Goal: Task Accomplishment & Management: Manage account settings

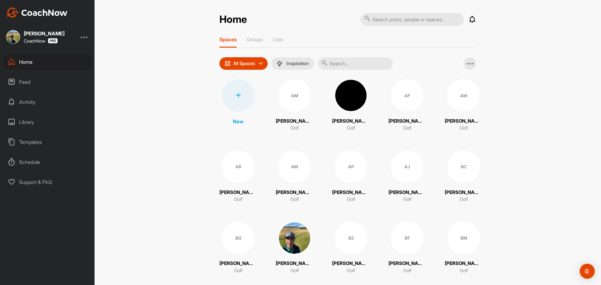
click at [238, 95] on icon at bounding box center [238, 95] width 5 height 5
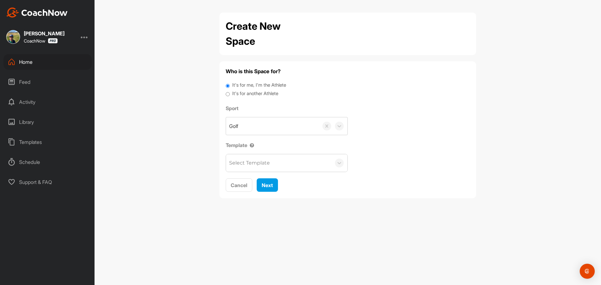
click at [227, 95] on input "It's for another Athlete" at bounding box center [228, 94] width 4 height 8
radio input "true"
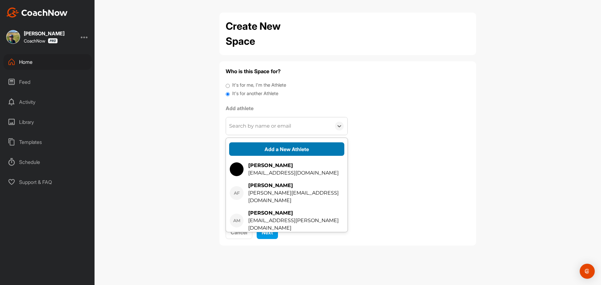
click at [265, 149] on button "Add a New Athlete" at bounding box center [286, 148] width 115 height 13
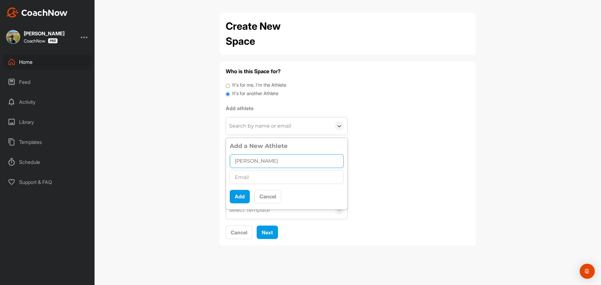
click at [268, 162] on input "[PERSON_NAME]" at bounding box center [287, 161] width 114 height 14
type input "[PERSON_NAME]"
click at [274, 178] on input "text" at bounding box center [287, 177] width 114 height 14
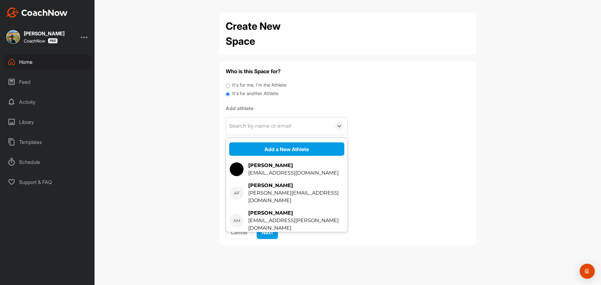
click at [267, 127] on div "Search by name or email" at bounding box center [260, 126] width 62 height 8
click at [269, 151] on button "Add a New Athlete" at bounding box center [286, 148] width 115 height 13
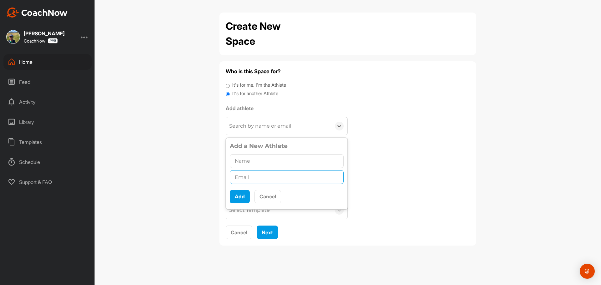
click at [263, 176] on input "text" at bounding box center [287, 177] width 114 height 14
paste input "[PERSON_NAME][EMAIL_ADDRESS][PERSON_NAME][DOMAIN_NAME]"
type input "[PERSON_NAME][EMAIL_ADDRESS][PERSON_NAME][DOMAIN_NAME]"
click at [253, 160] on input "text" at bounding box center [287, 161] width 114 height 14
type input "[PERSON_NAME]"
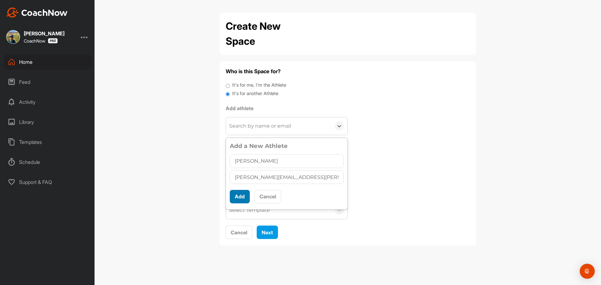
click at [243, 194] on button "Add" at bounding box center [240, 196] width 20 height 13
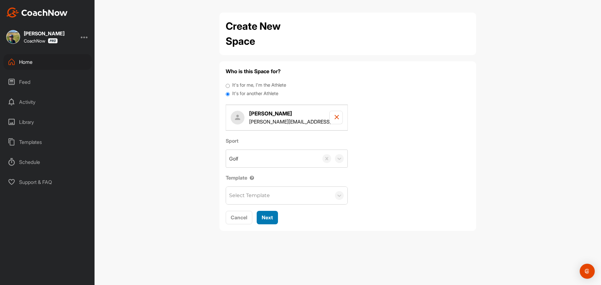
click at [271, 215] on span "Next" at bounding box center [267, 217] width 11 height 6
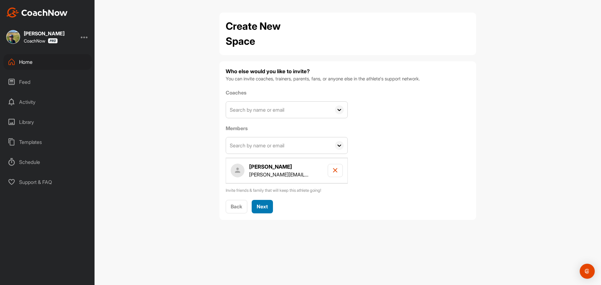
click at [263, 204] on span "Next" at bounding box center [262, 206] width 11 height 6
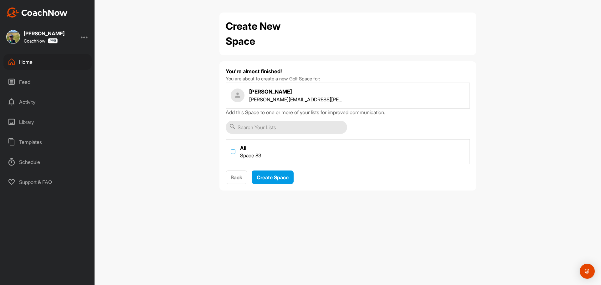
click at [233, 152] on label at bounding box center [233, 151] width 5 height 5
click at [231, 150] on input "checkbox" at bounding box center [231, 149] width 0 height 0
checkbox input "true"
click at [278, 177] on span "Create Space" at bounding box center [273, 177] width 32 height 6
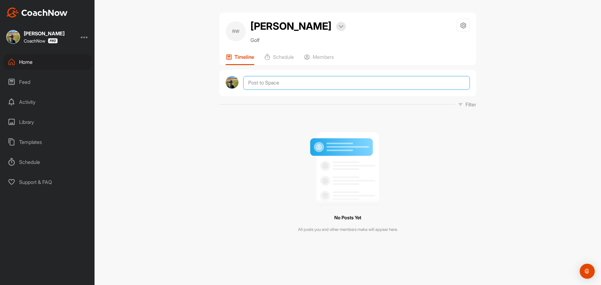
click at [275, 81] on textarea at bounding box center [356, 83] width 227 height 14
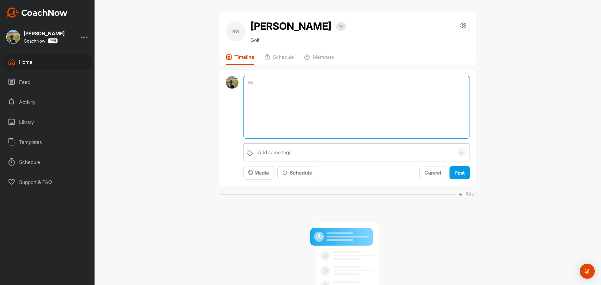
type textarea "H"
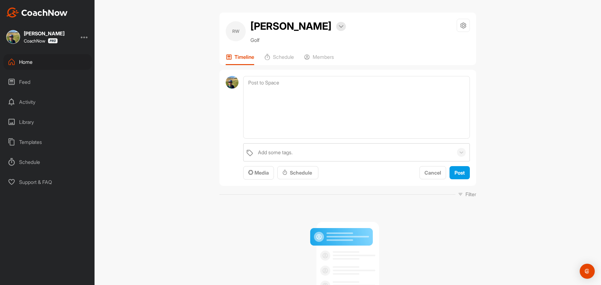
click at [31, 143] on div "Templates" at bounding box center [47, 142] width 88 height 16
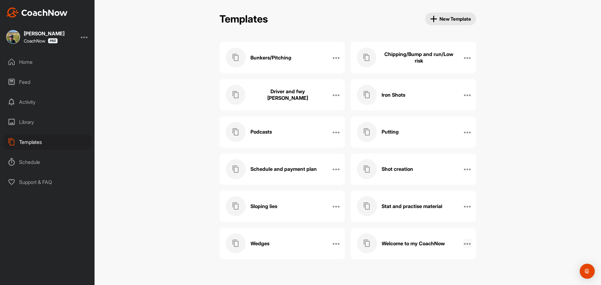
click at [468, 245] on icon at bounding box center [468, 244] width 8 height 8
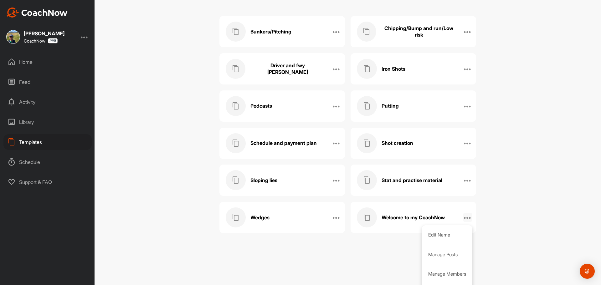
scroll to position [44, 0]
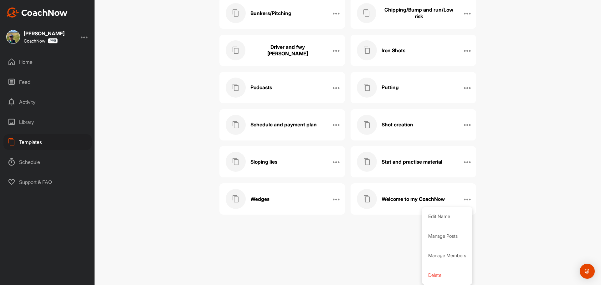
click at [406, 198] on h3 "Welcome to my CoachNow" at bounding box center [413, 199] width 63 height 7
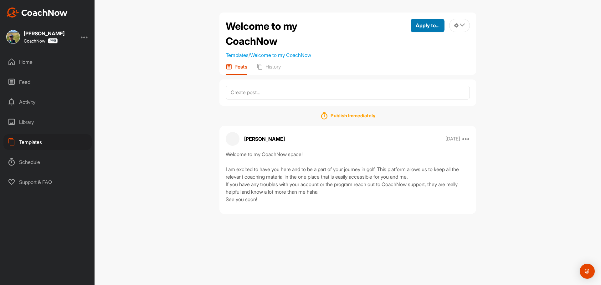
click at [430, 26] on span "Apply to..." at bounding box center [428, 25] width 24 height 6
click at [426, 45] on p "Apply to Space" at bounding box center [416, 46] width 32 height 5
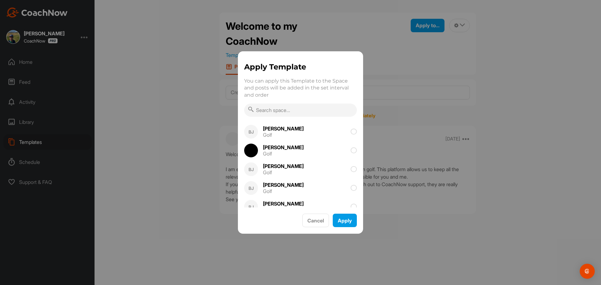
click at [279, 111] on input "text" at bounding box center [300, 110] width 113 height 13
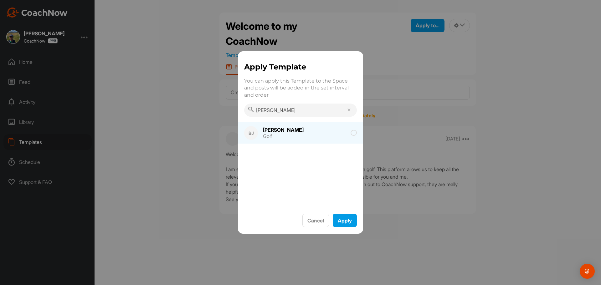
type input "[PERSON_NAME]"
click at [274, 130] on div "[PERSON_NAME]" at bounding box center [283, 129] width 41 height 5
click at [344, 218] on button "Apply" at bounding box center [345, 220] width 24 height 13
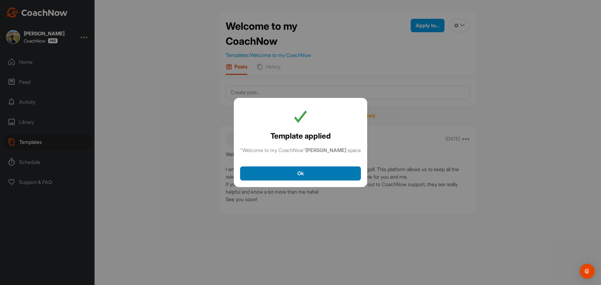
click at [318, 180] on button "Ok" at bounding box center [300, 174] width 121 height 14
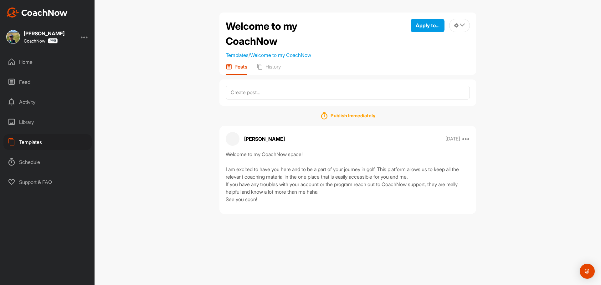
click at [34, 62] on div "Home" at bounding box center [47, 62] width 88 height 16
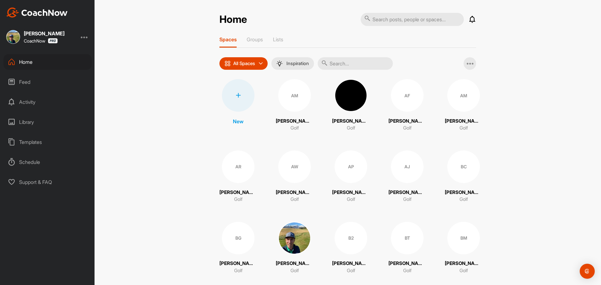
click at [350, 67] on input "text" at bounding box center [355, 63] width 75 height 13
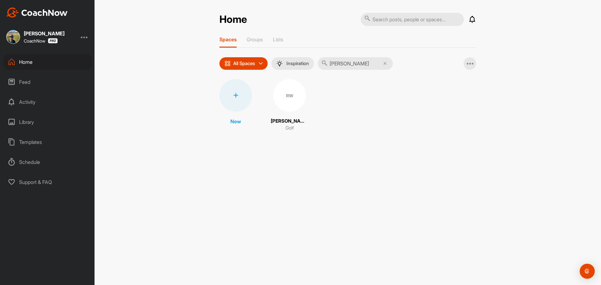
type input "[PERSON_NAME]"
click at [293, 93] on div "RW" at bounding box center [289, 95] width 33 height 33
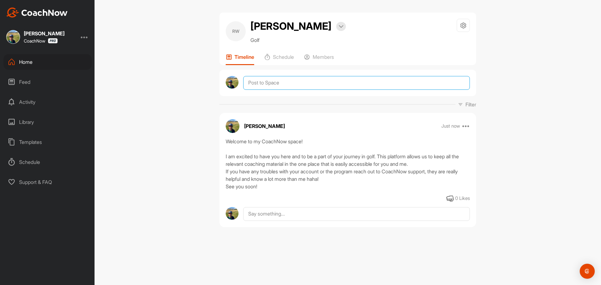
click at [274, 81] on textarea at bounding box center [356, 83] width 227 height 14
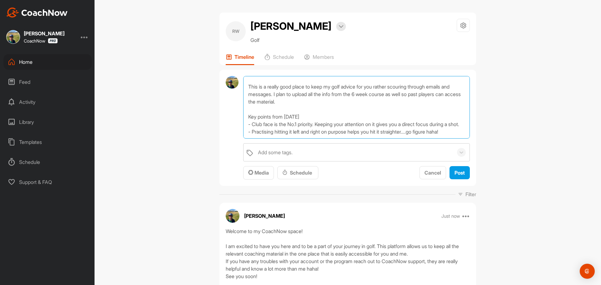
scroll to position [23, 0]
click at [315, 101] on textarea "Hi [PERSON_NAME], This is a really good place to keep my golf advice for you ra…" at bounding box center [356, 107] width 227 height 63
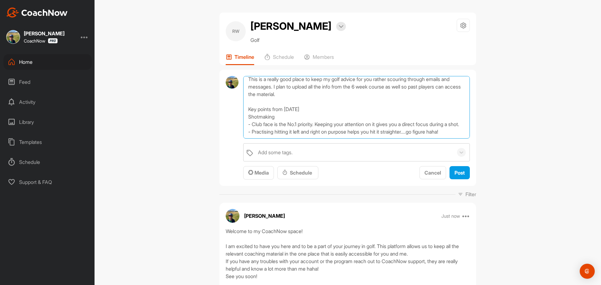
scroll to position [33, 0]
click at [247, 130] on textarea "Hi [PERSON_NAME], This is a really good place to keep my golf advice for you ra…" at bounding box center [356, 107] width 227 height 63
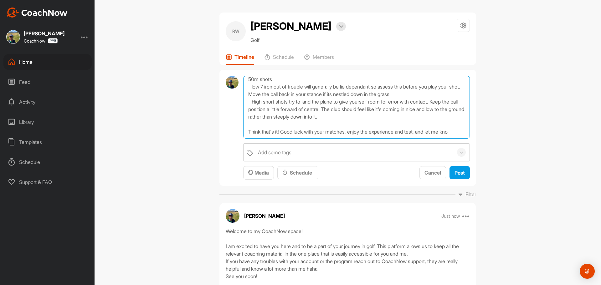
scroll to position [105, 0]
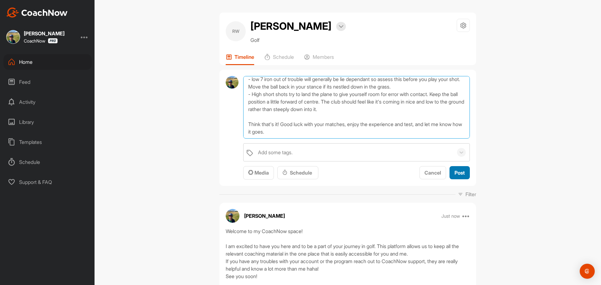
type textarea "Hi [PERSON_NAME], This is a really good place to keep my golf advice for you ra…"
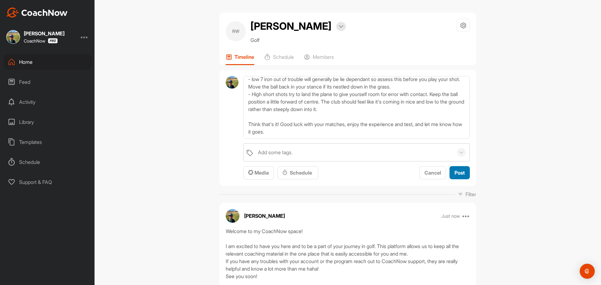
click at [454, 174] on span "Post" at bounding box center [459, 173] width 10 height 6
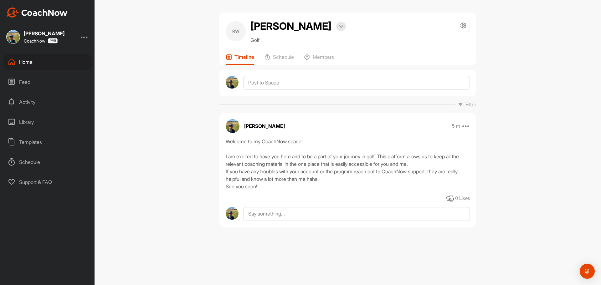
scroll to position [0, 0]
